Goal: Find specific page/section: Find specific page/section

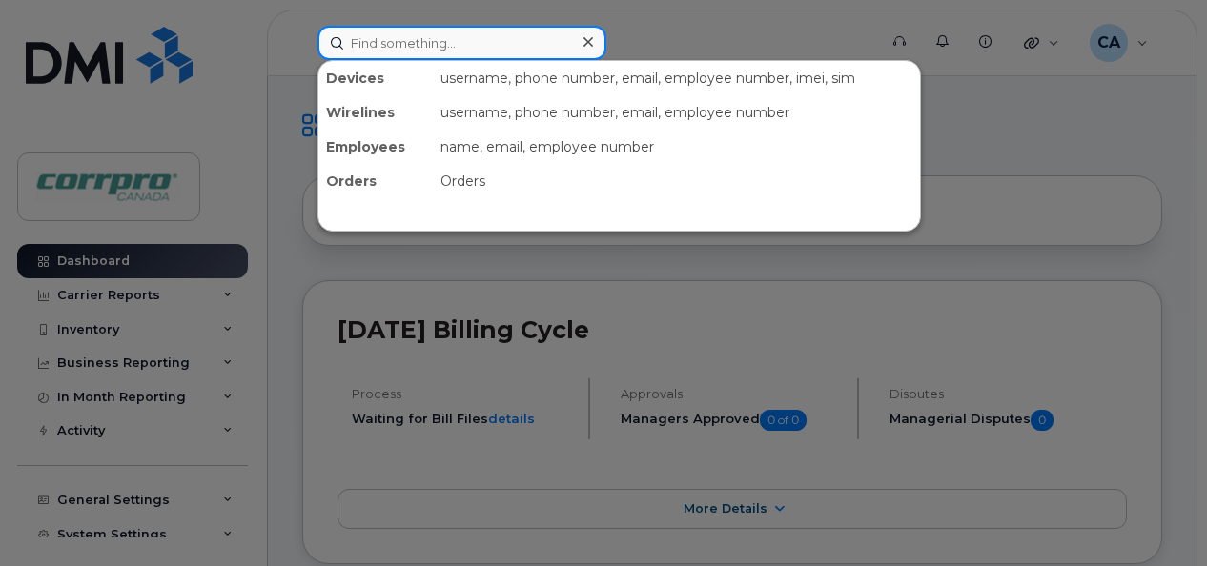
click at [458, 50] on input at bounding box center [461, 43] width 289 height 34
paste input "587 987-4886"
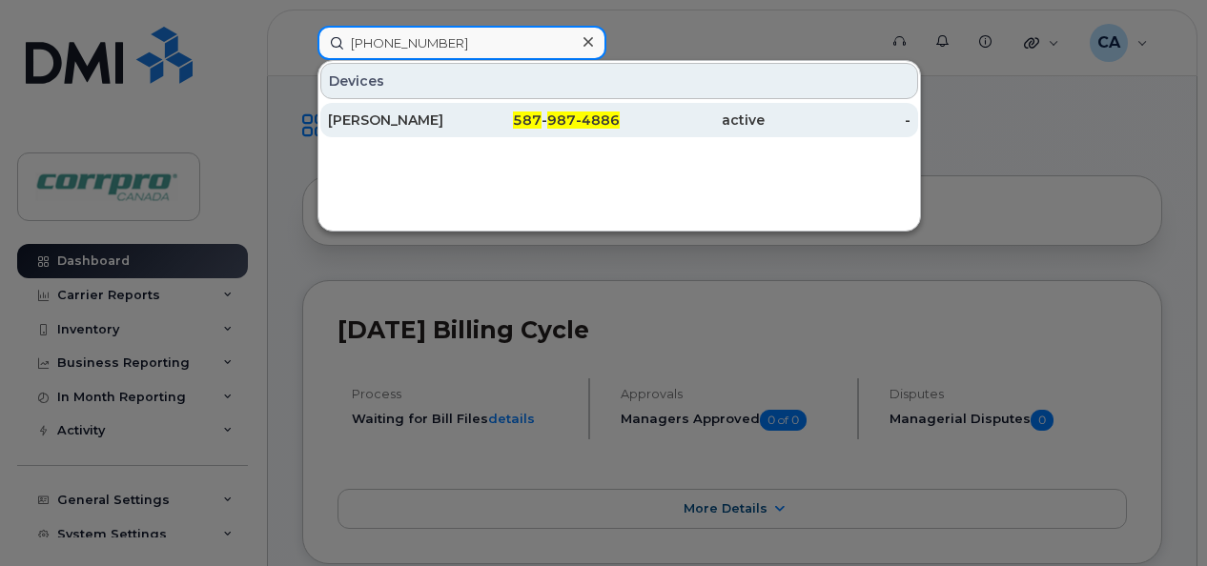
type input "587 987-4886"
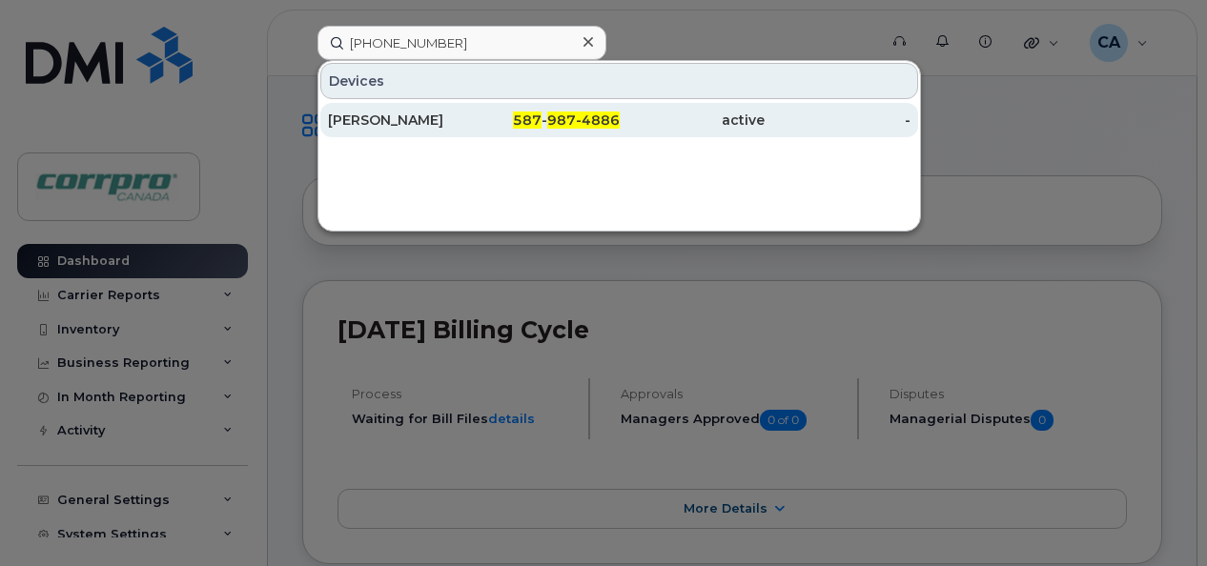
click at [400, 124] on div "Ben Busse" at bounding box center [401, 120] width 146 height 19
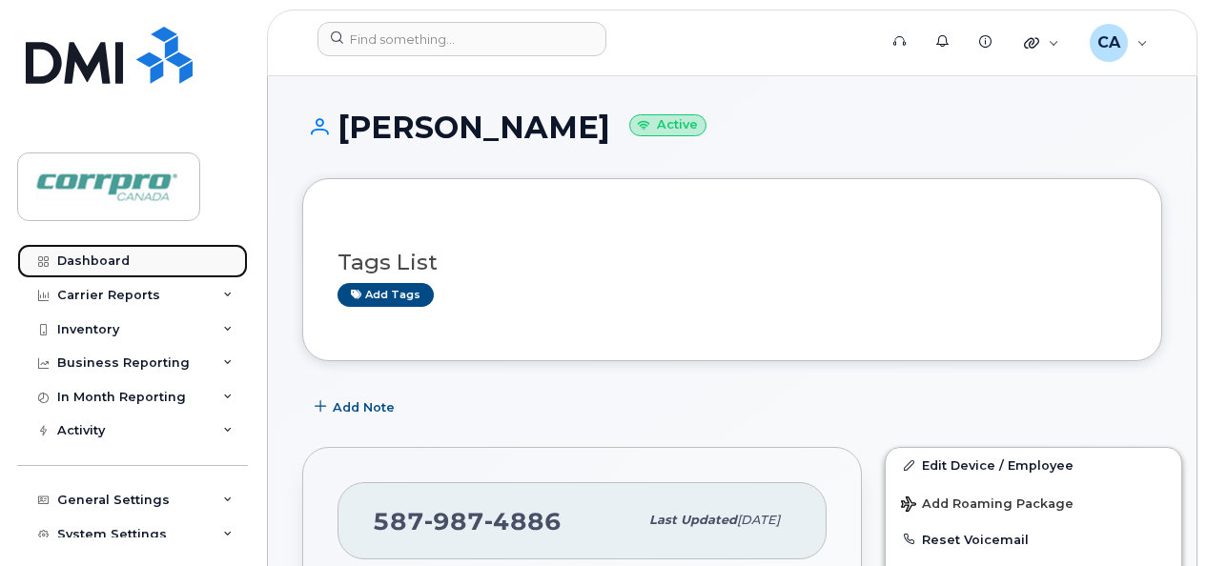
click at [78, 252] on link "Dashboard" at bounding box center [132, 261] width 231 height 34
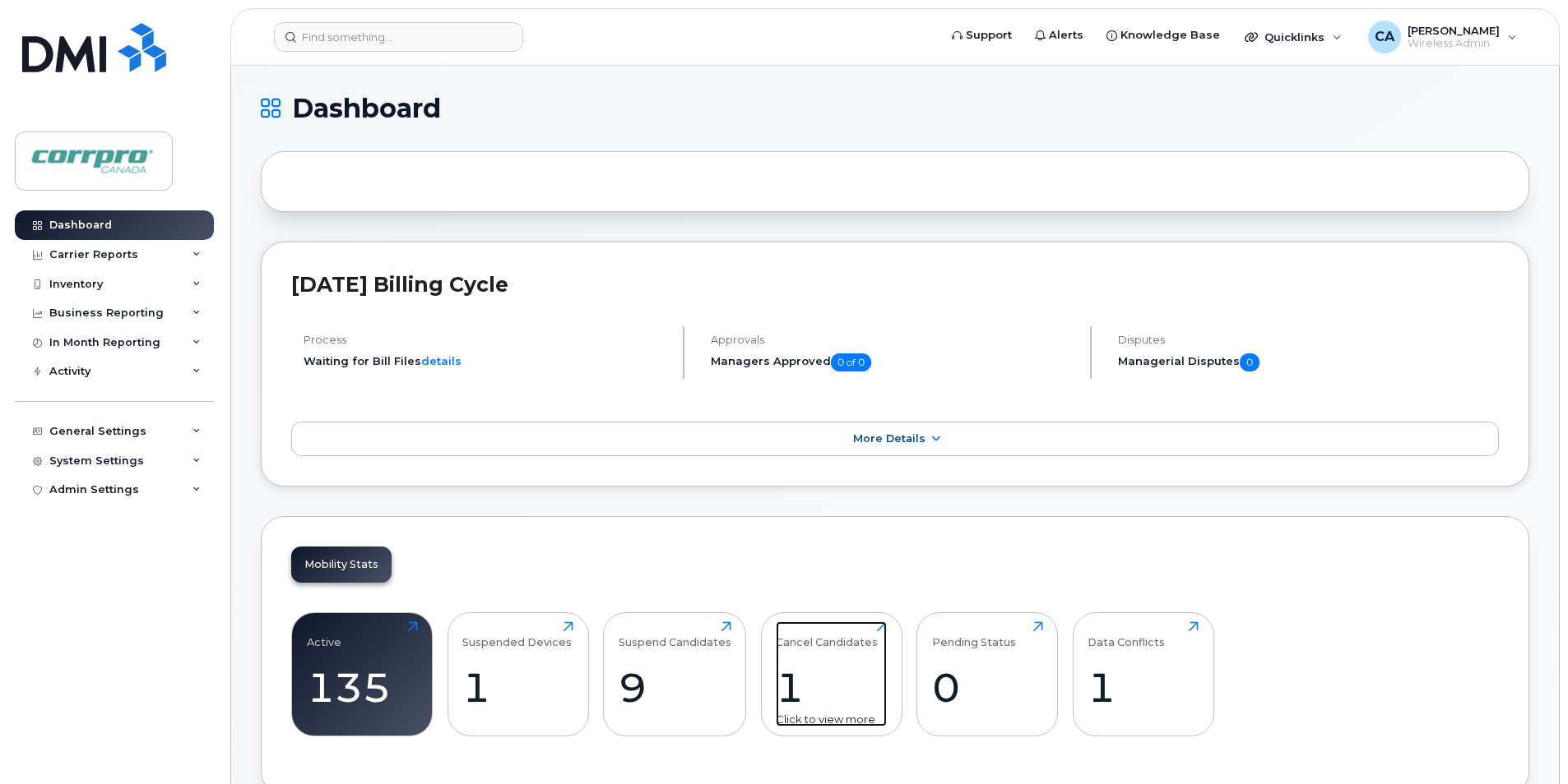
click at [791, 487] on div "1" at bounding box center [831, 687] width 111 height 48
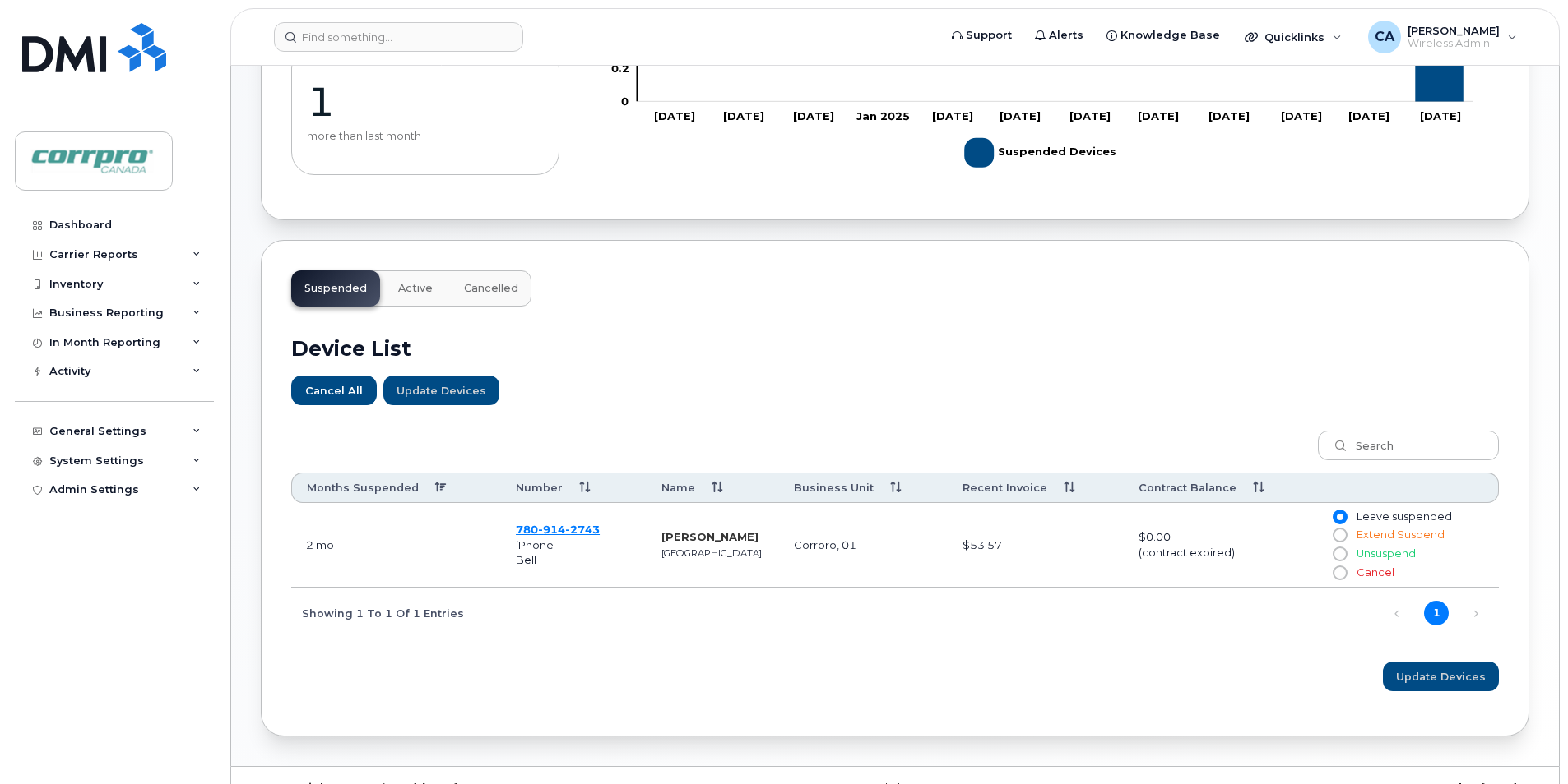
scroll to position [329, 0]
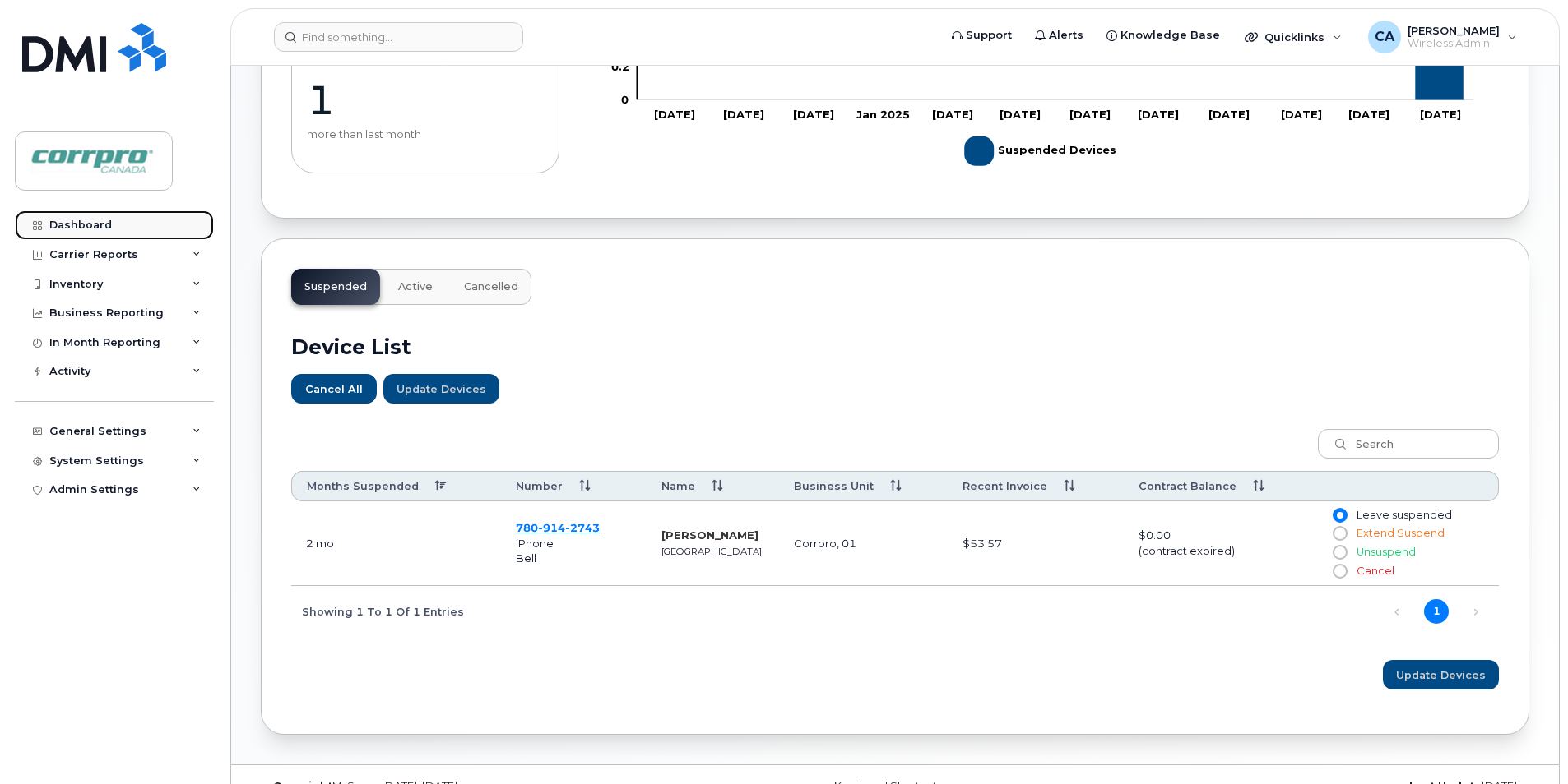
click at [82, 229] on div "Dashboard" at bounding box center [80, 225] width 62 height 13
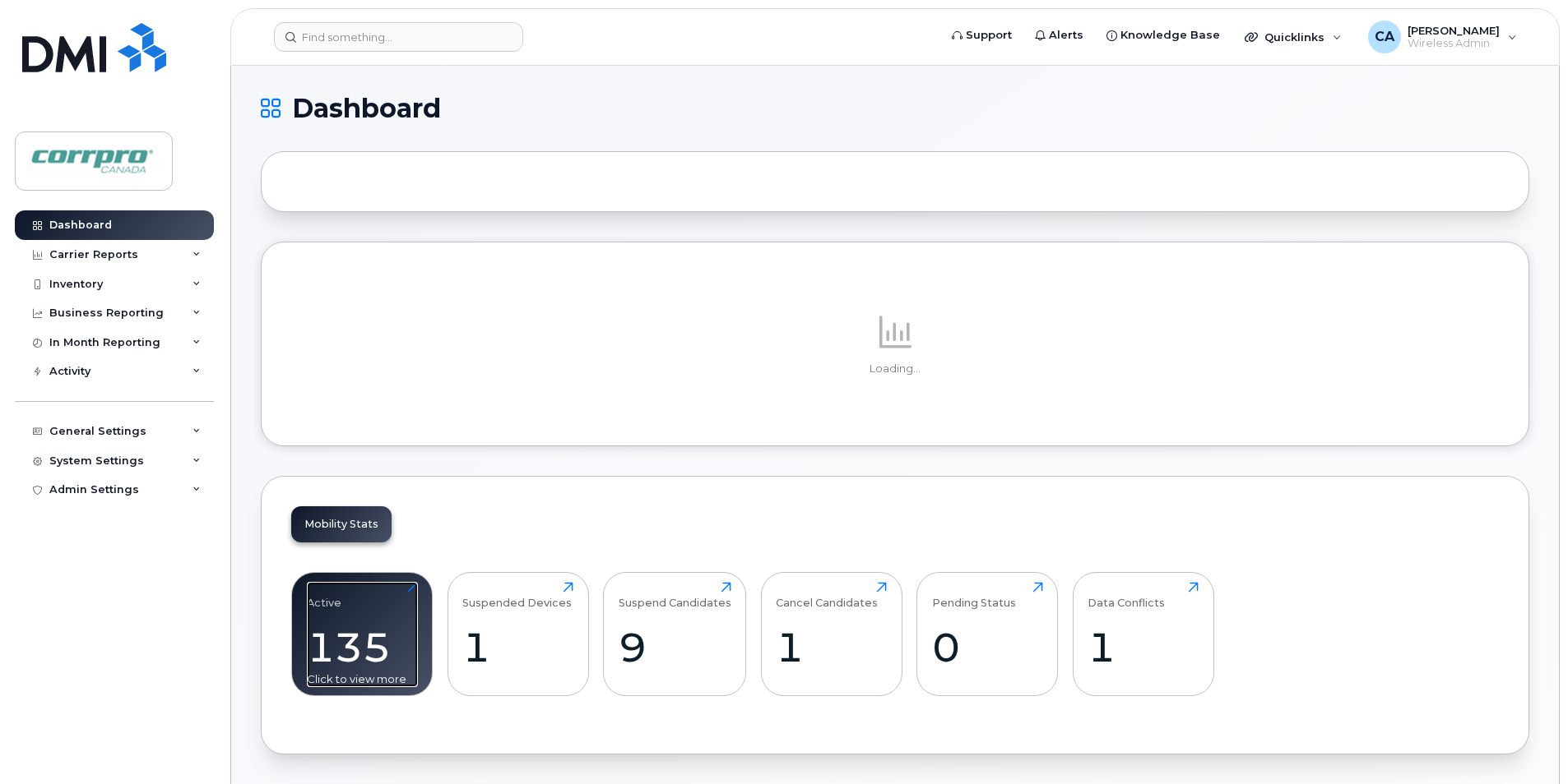
click at [367, 641] on div "135" at bounding box center [362, 648] width 111 height 48
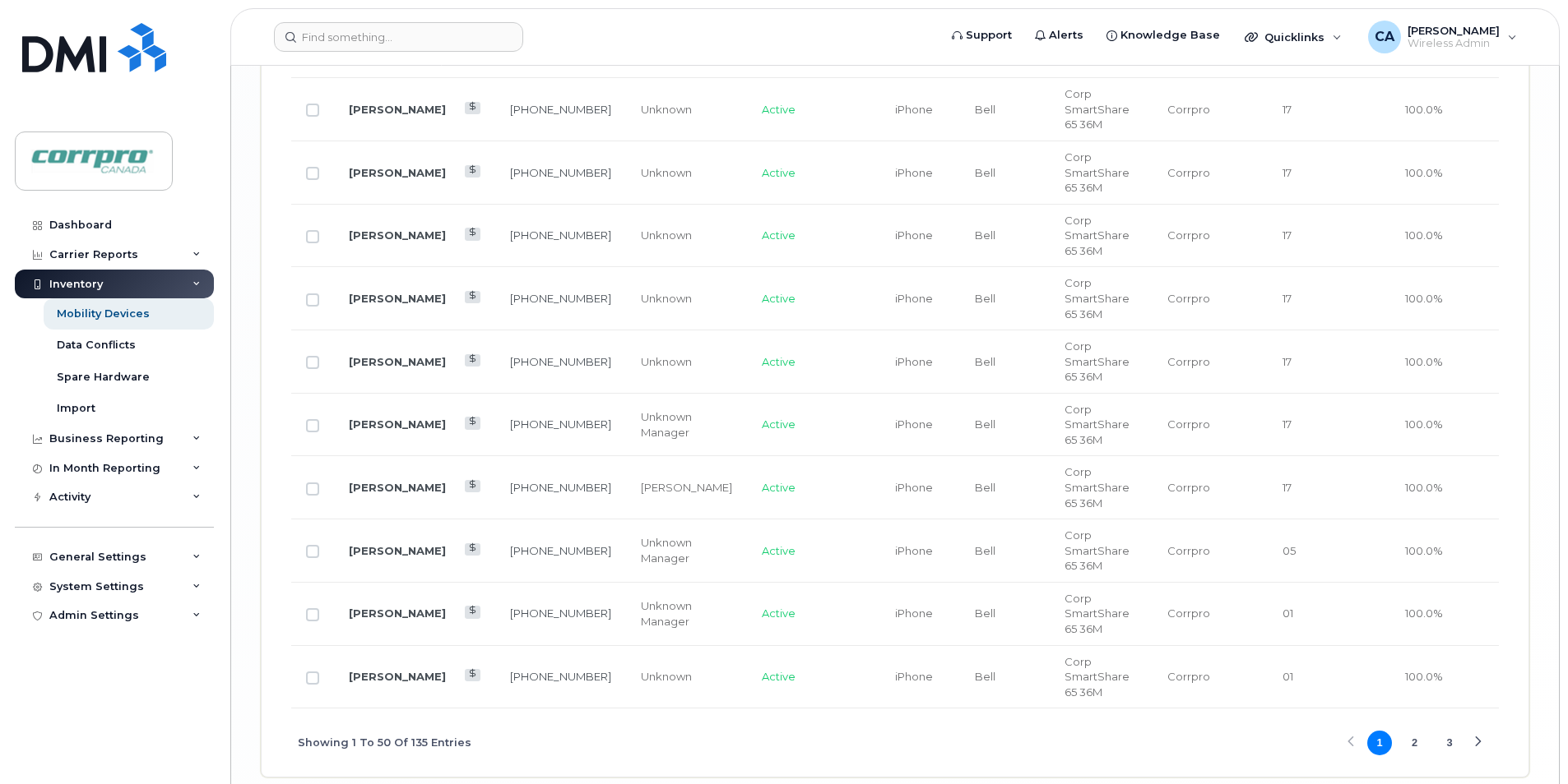
scroll to position [3470, 0]
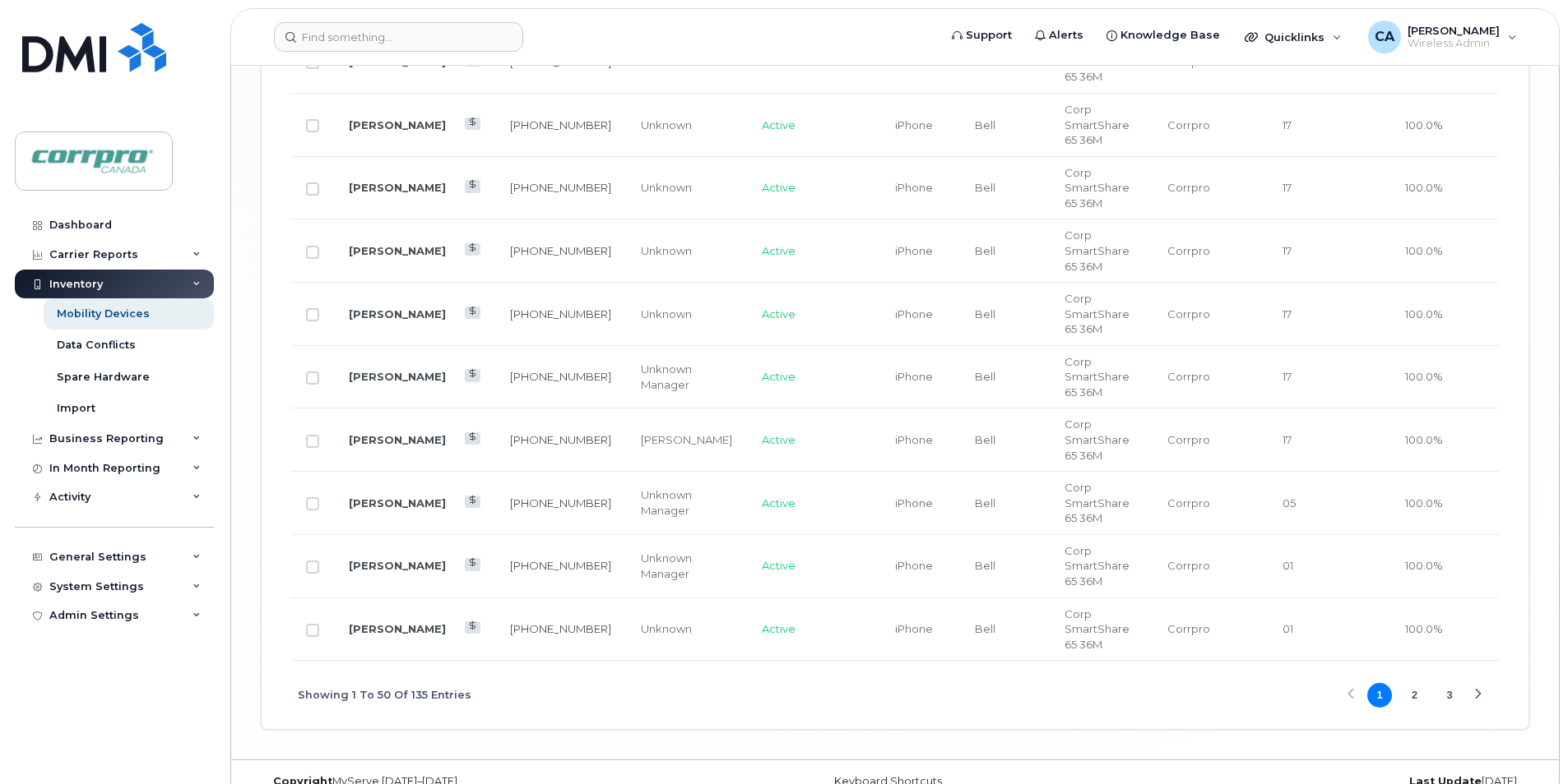
click at [1451, 683] on button "3" at bounding box center [1449, 695] width 25 height 25
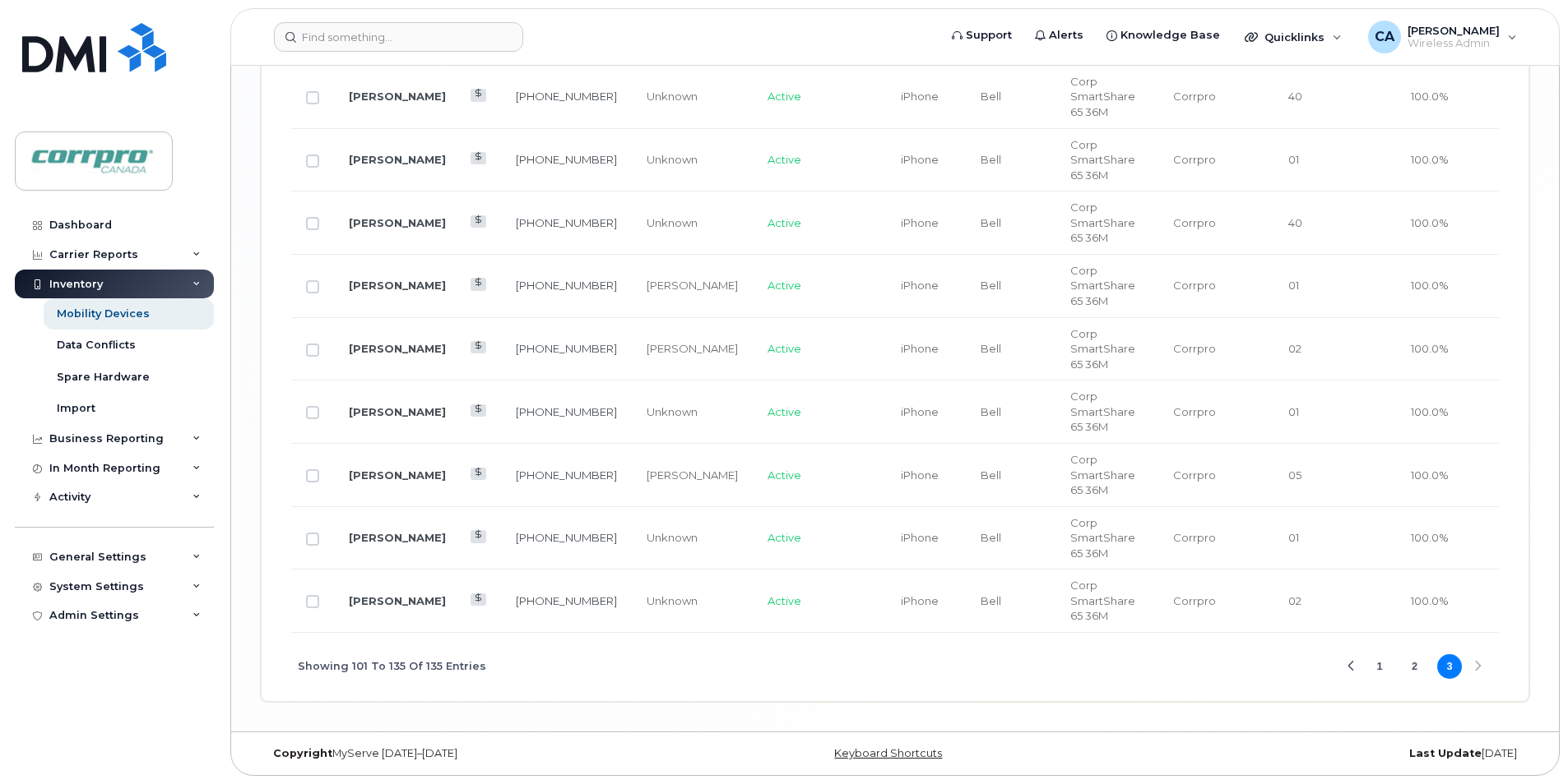
scroll to position [1990, 0]
